Goal: Transaction & Acquisition: Subscribe to service/newsletter

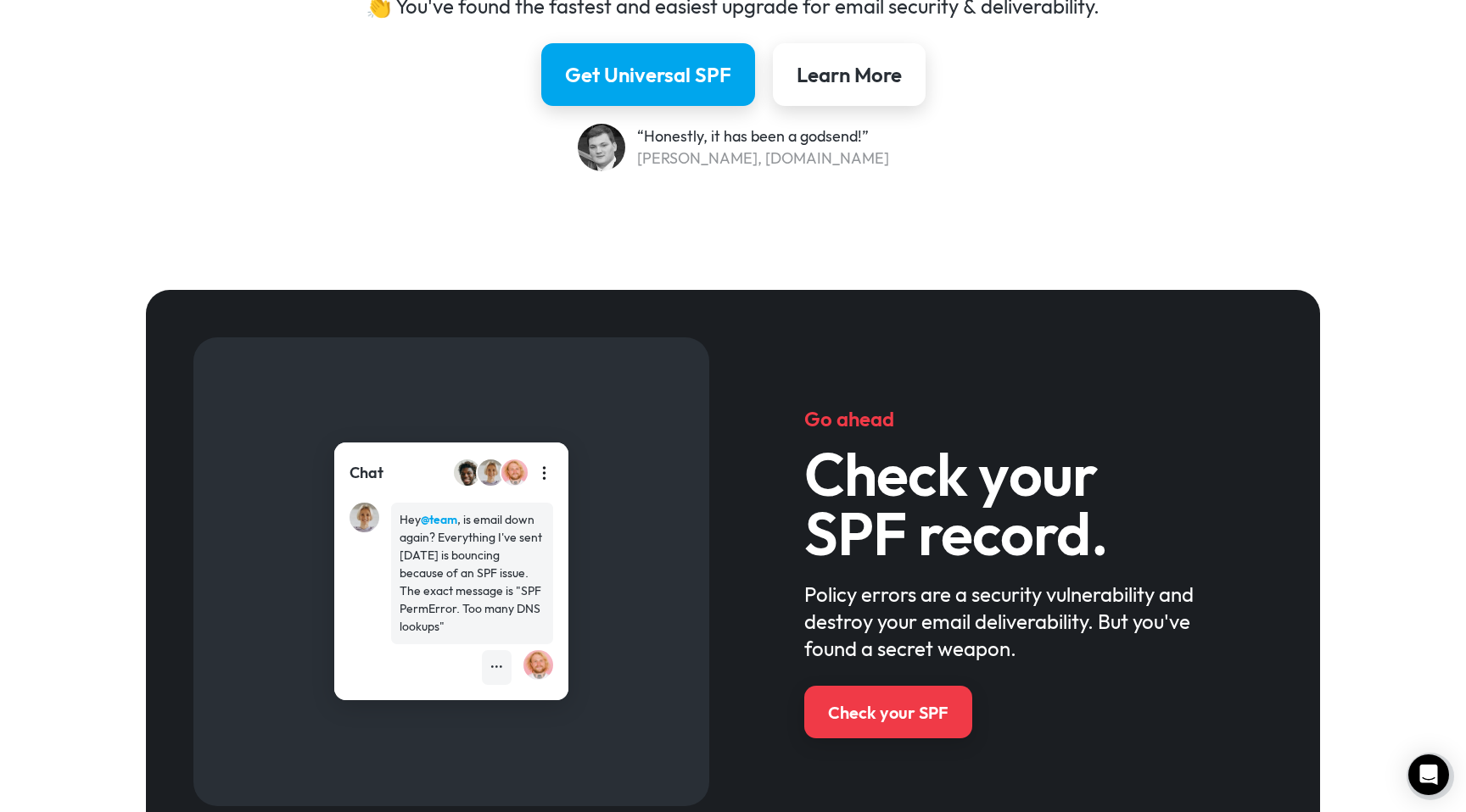
scroll to position [457, 0]
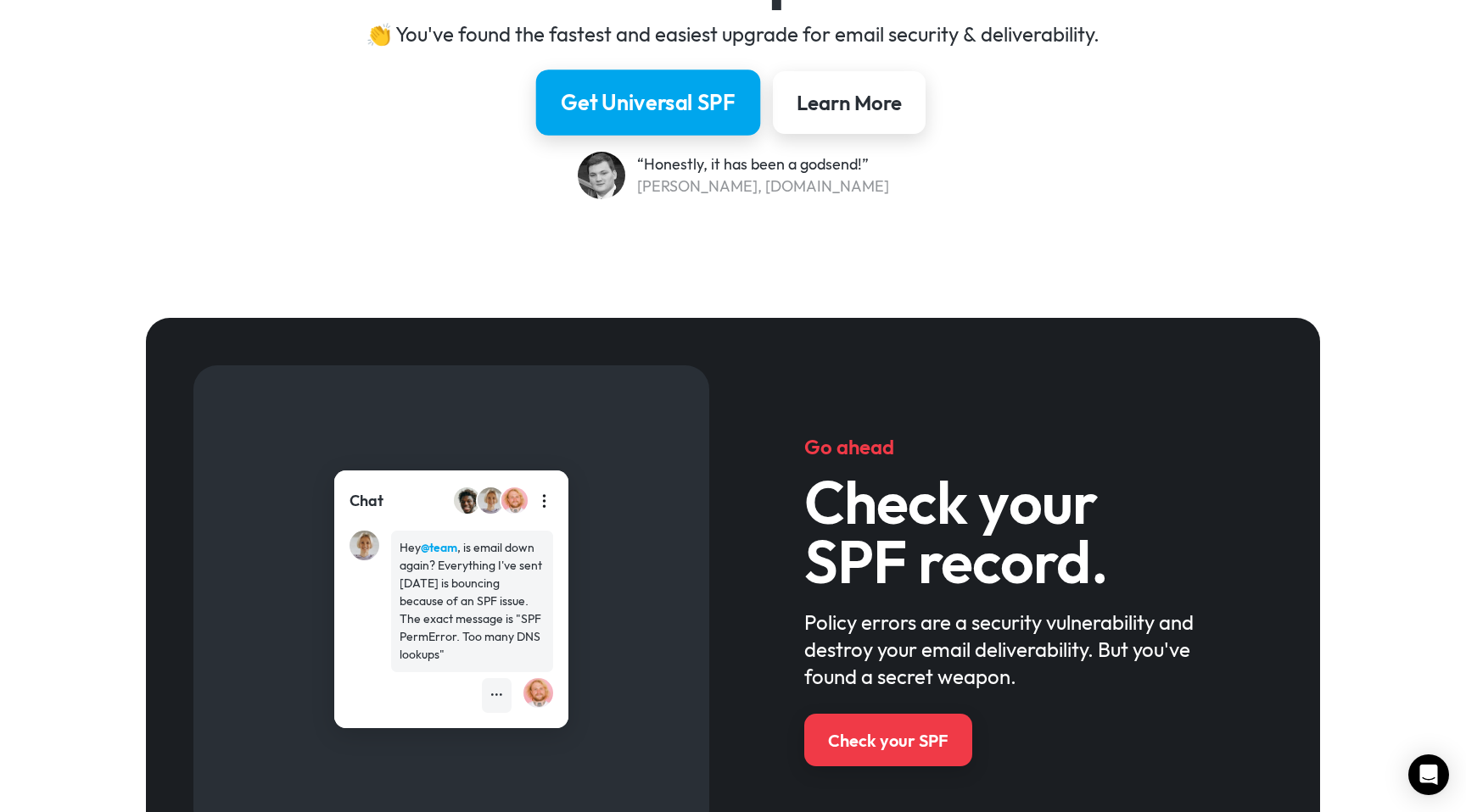
click at [562, 102] on div "Get Universal SPF" at bounding box center [648, 102] width 175 height 29
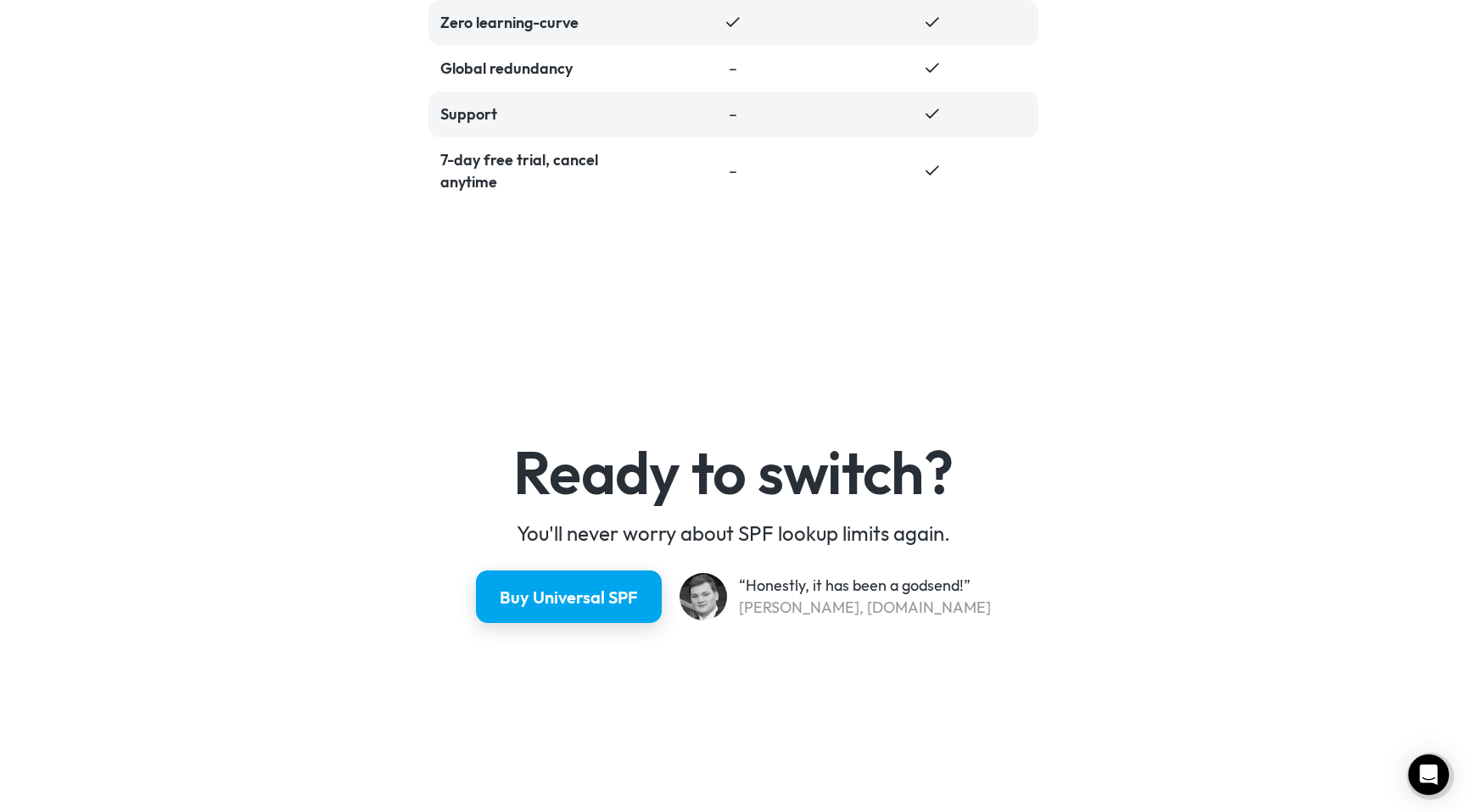
scroll to position [4101, 0]
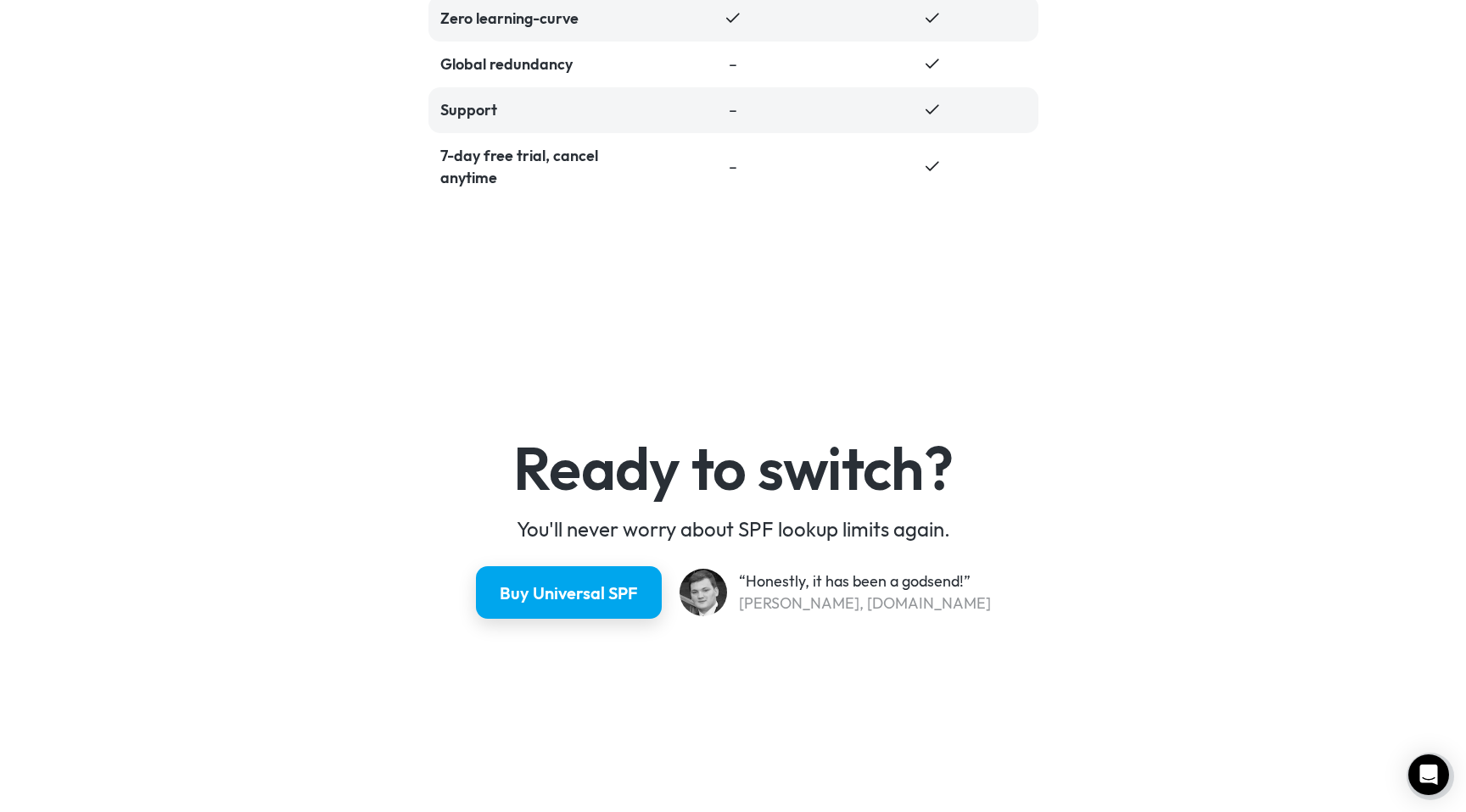
click at [594, 441] on h4 "Ready to switch?" at bounding box center [733, 469] width 610 height 60
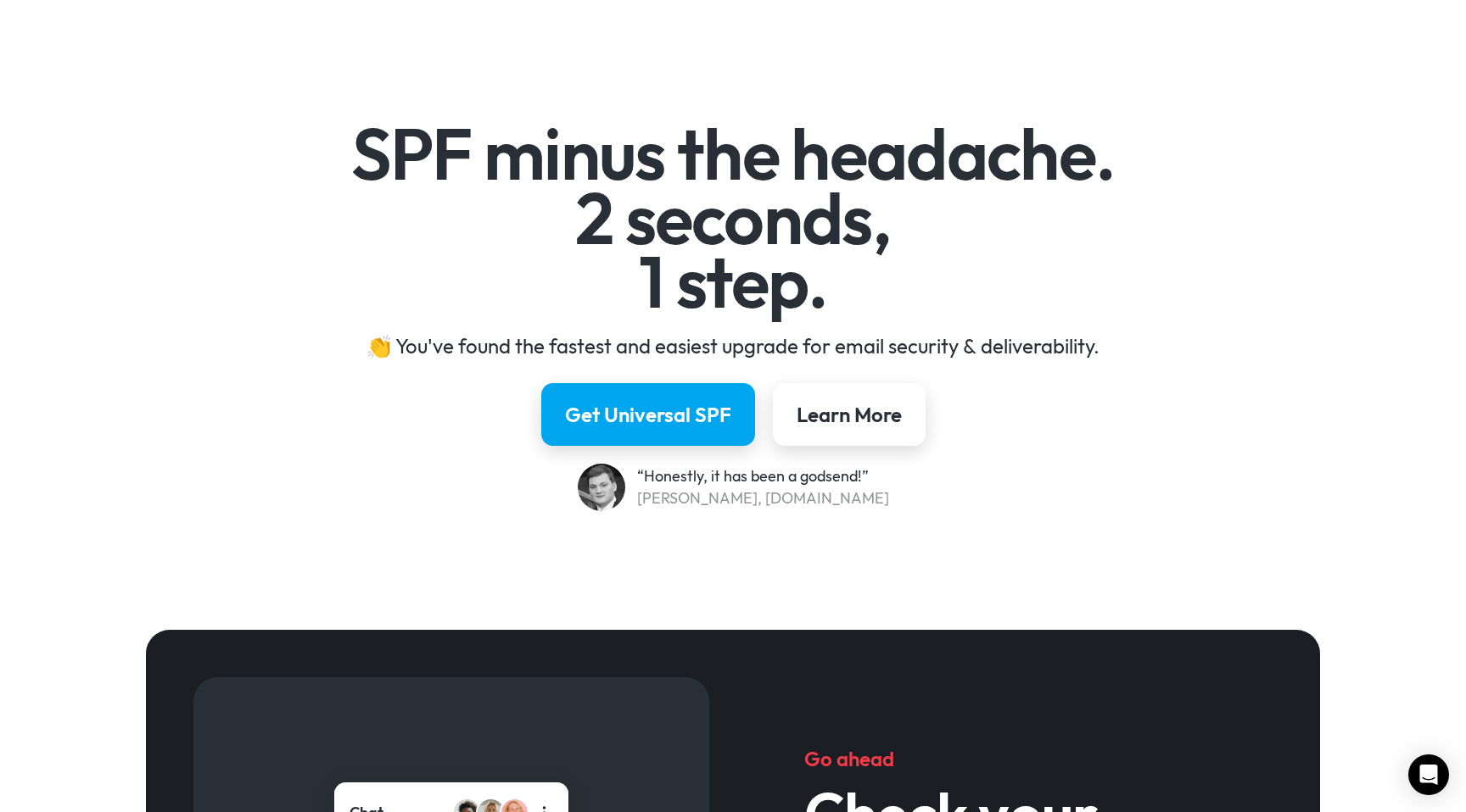
scroll to position [0, 0]
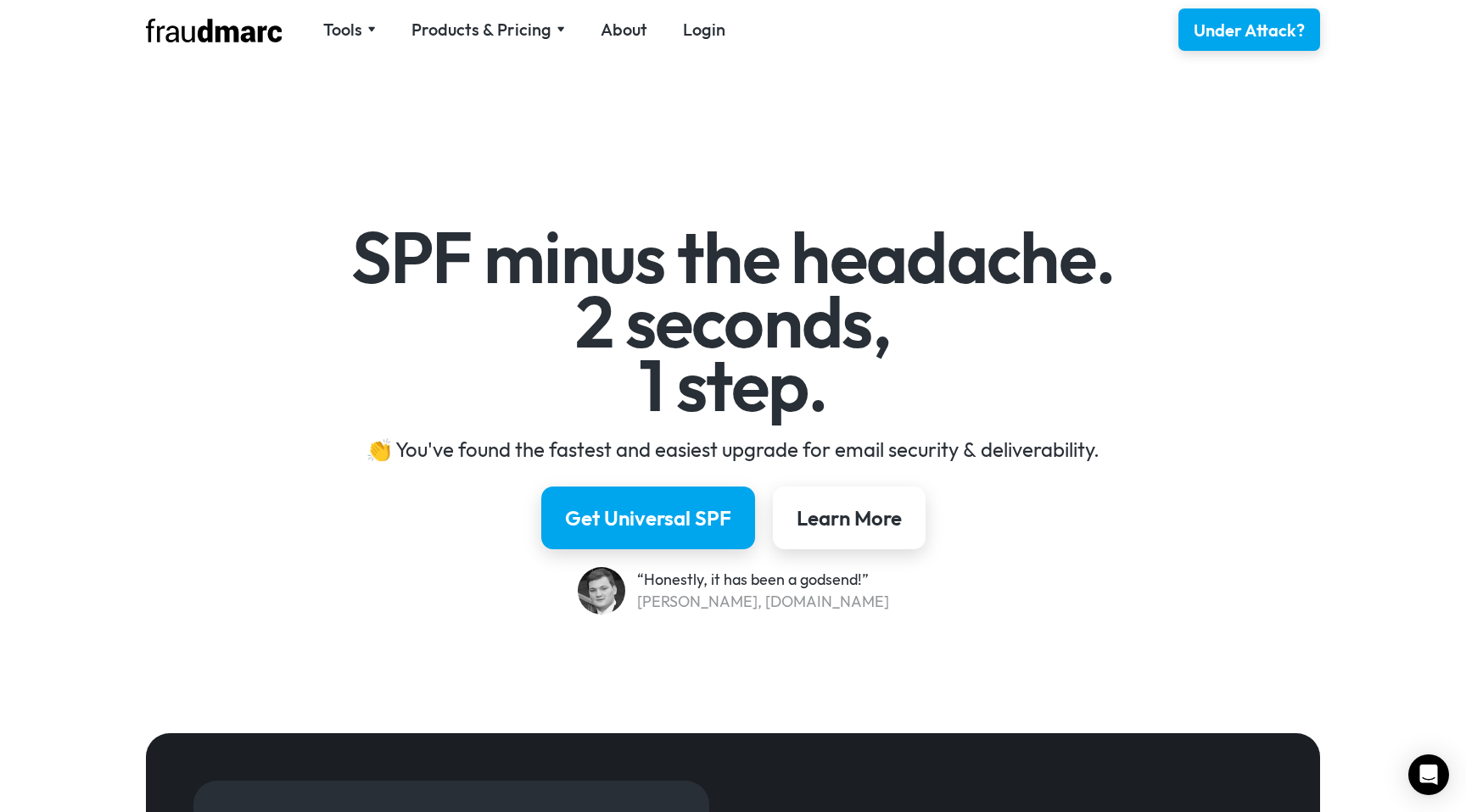
click at [228, 35] on img at bounding box center [214, 31] width 136 height 24
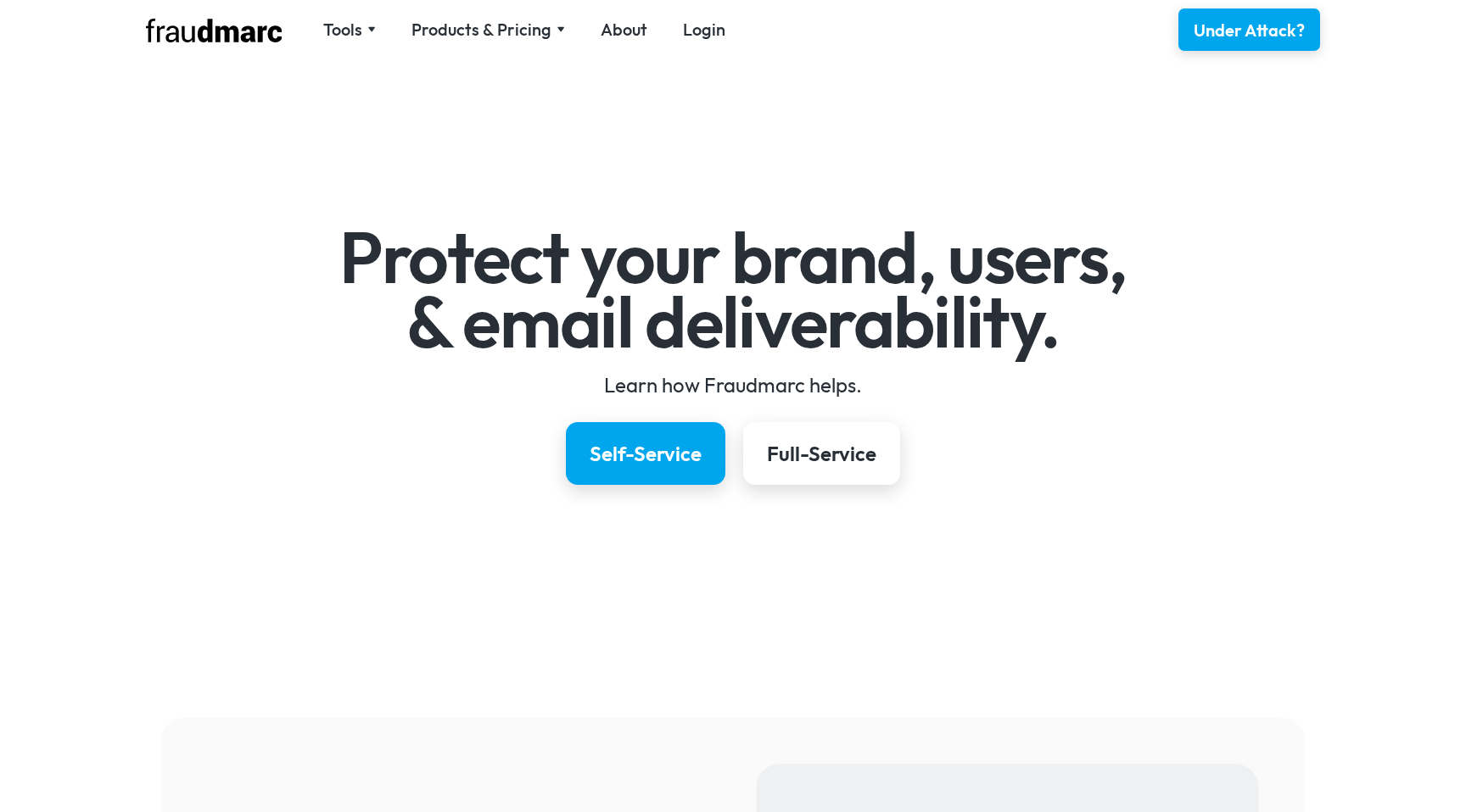
click at [228, 34] on img at bounding box center [214, 31] width 136 height 24
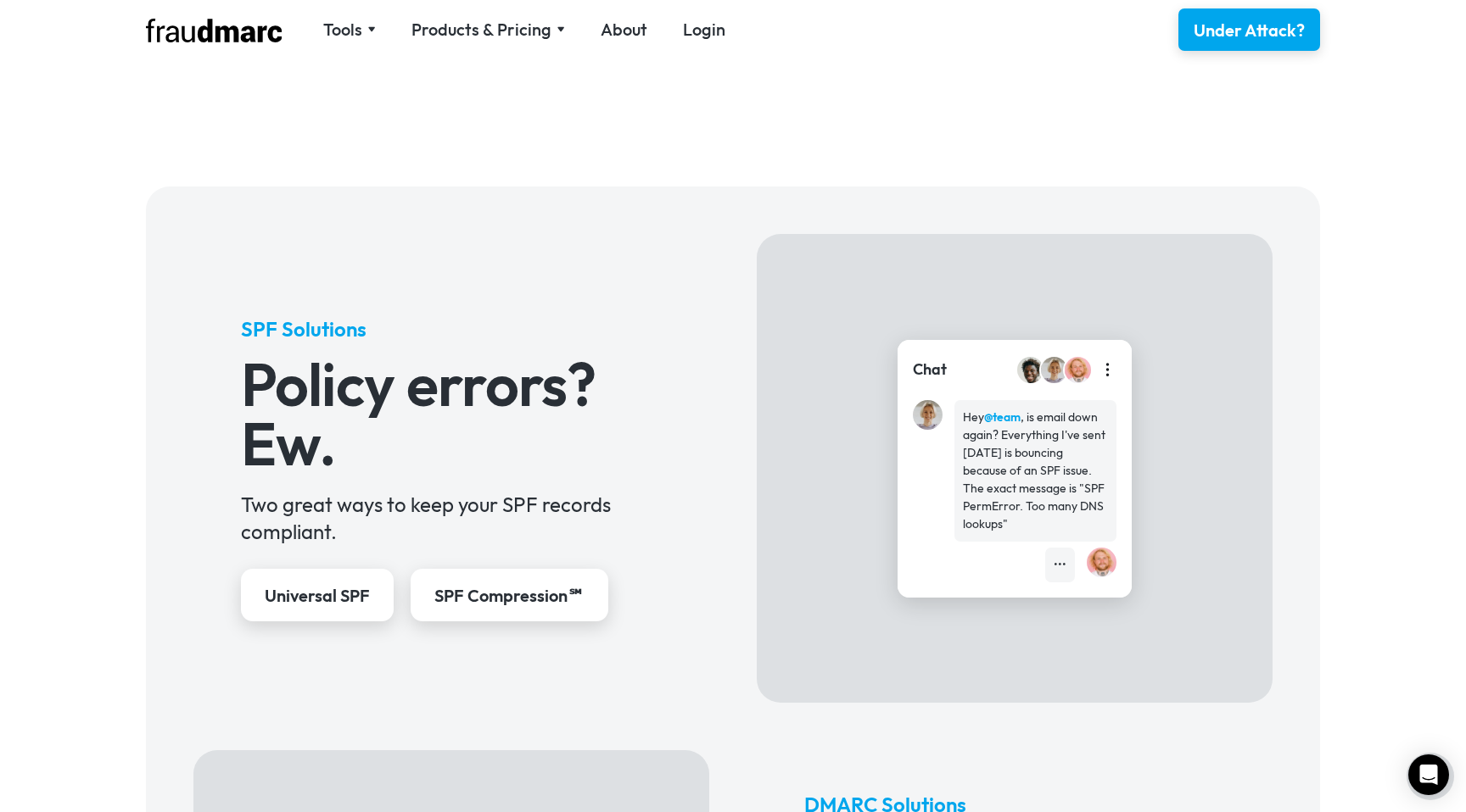
scroll to position [554, 0]
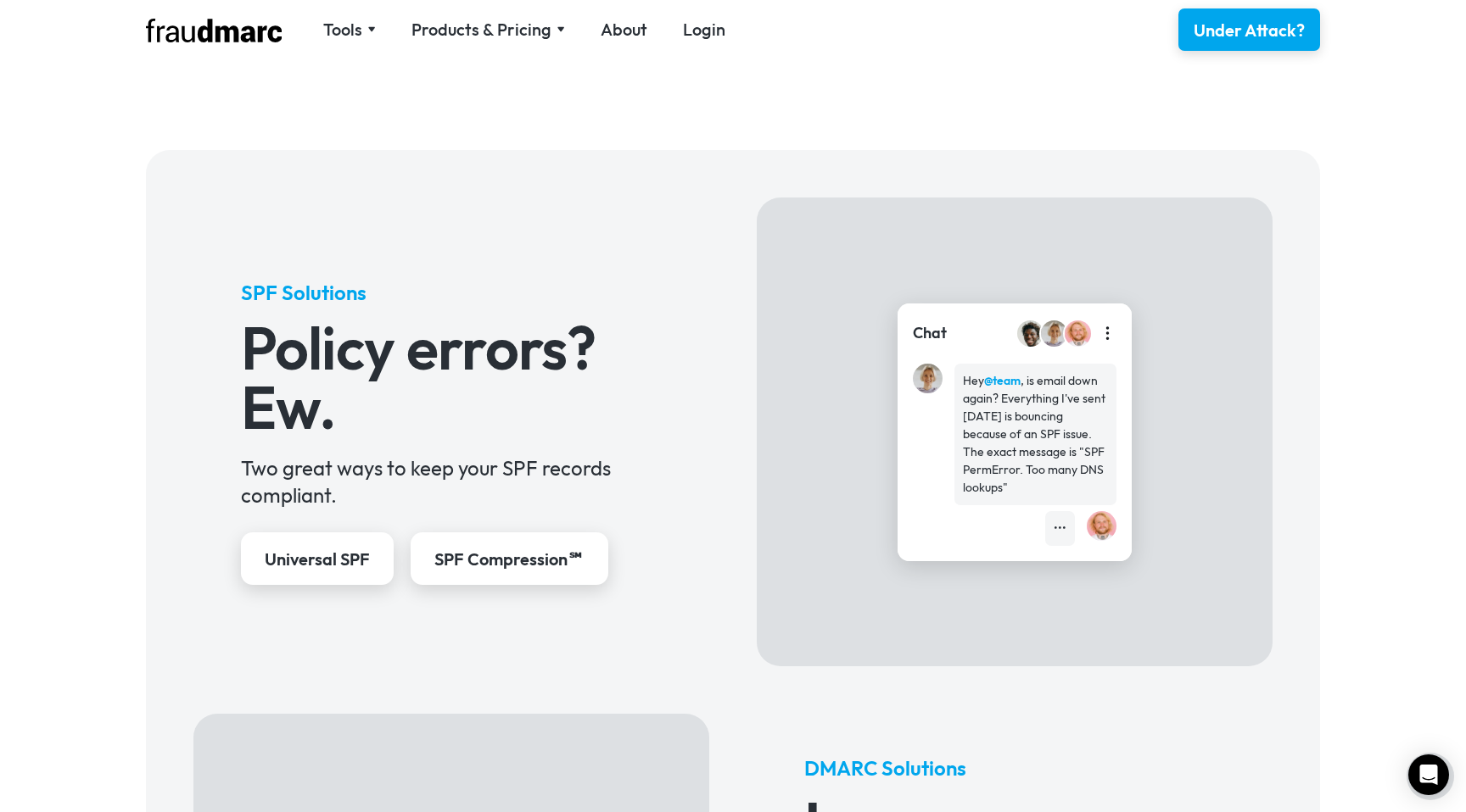
click at [353, 293] on h5 "SPF Solutions" at bounding box center [451, 293] width 422 height 27
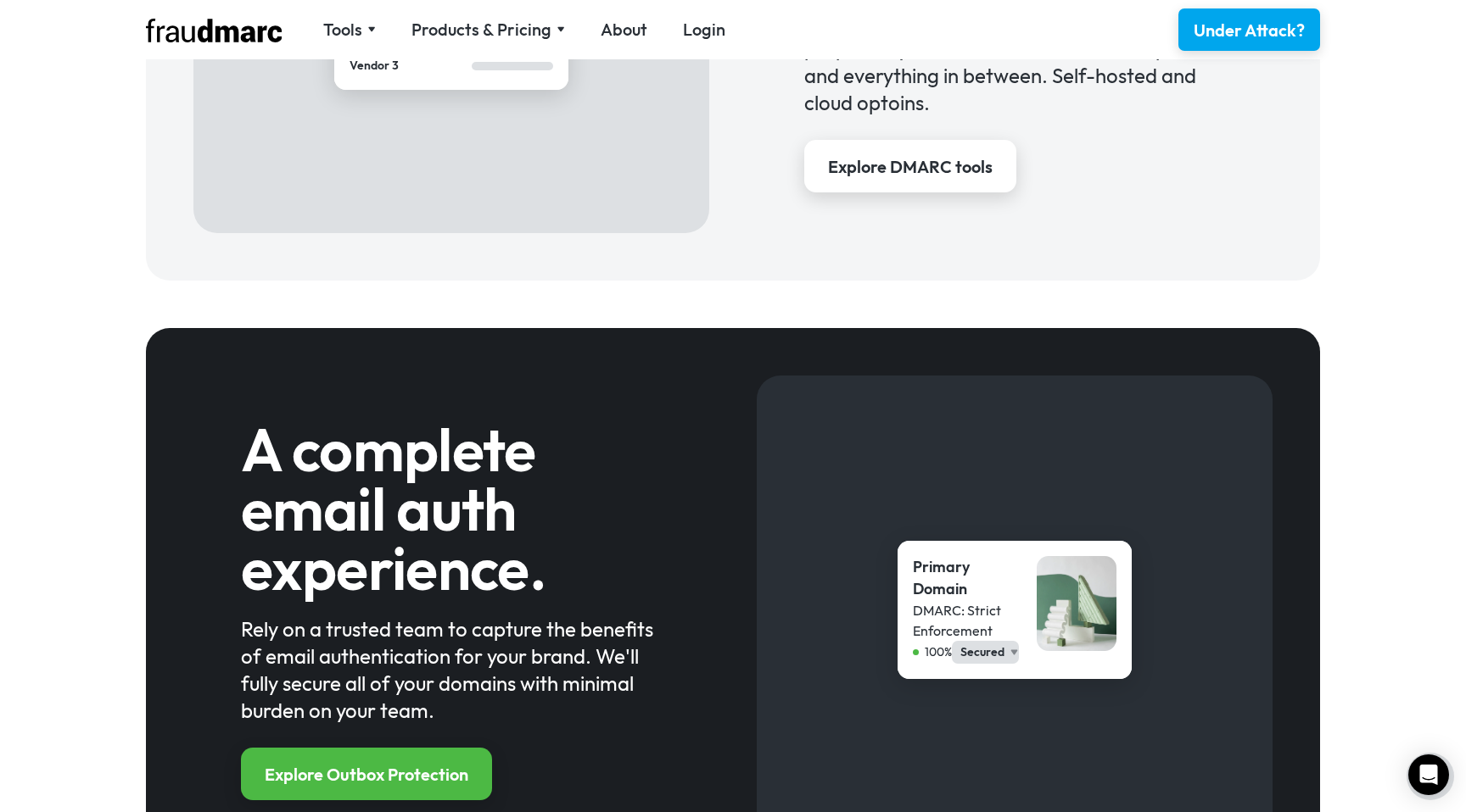
scroll to position [1505, 0]
